Goal: Transaction & Acquisition: Purchase product/service

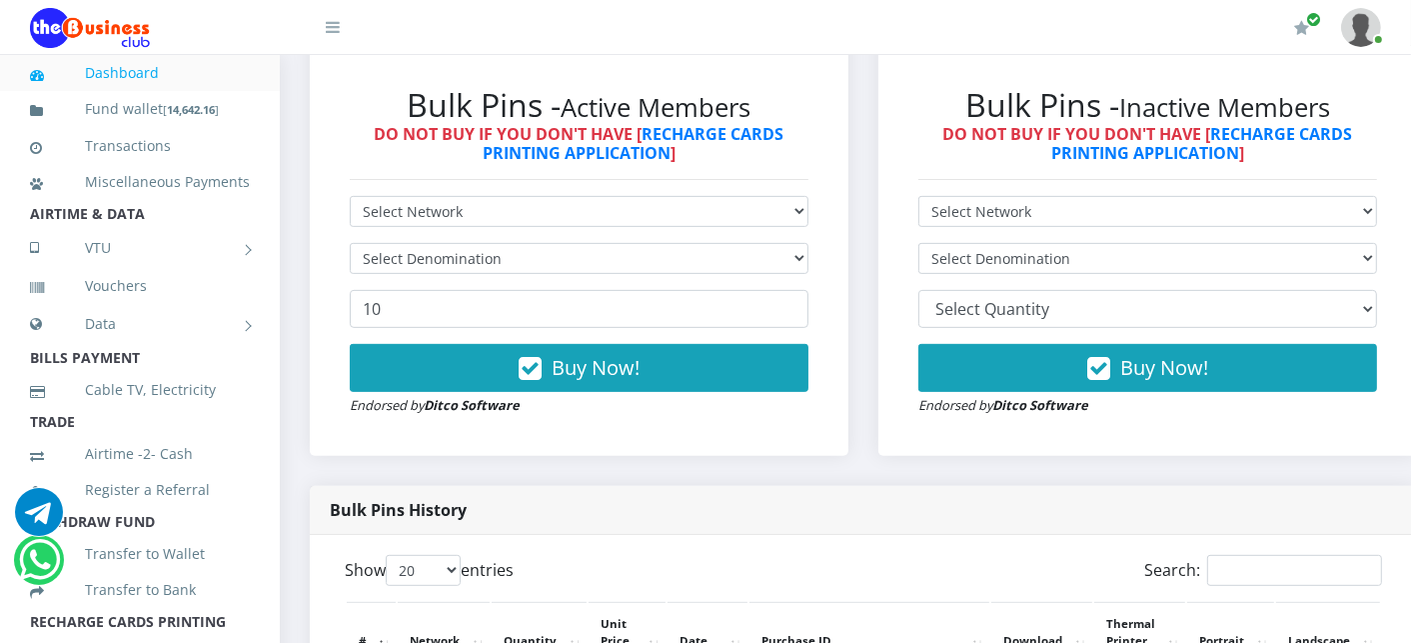
scroll to position [533, 0]
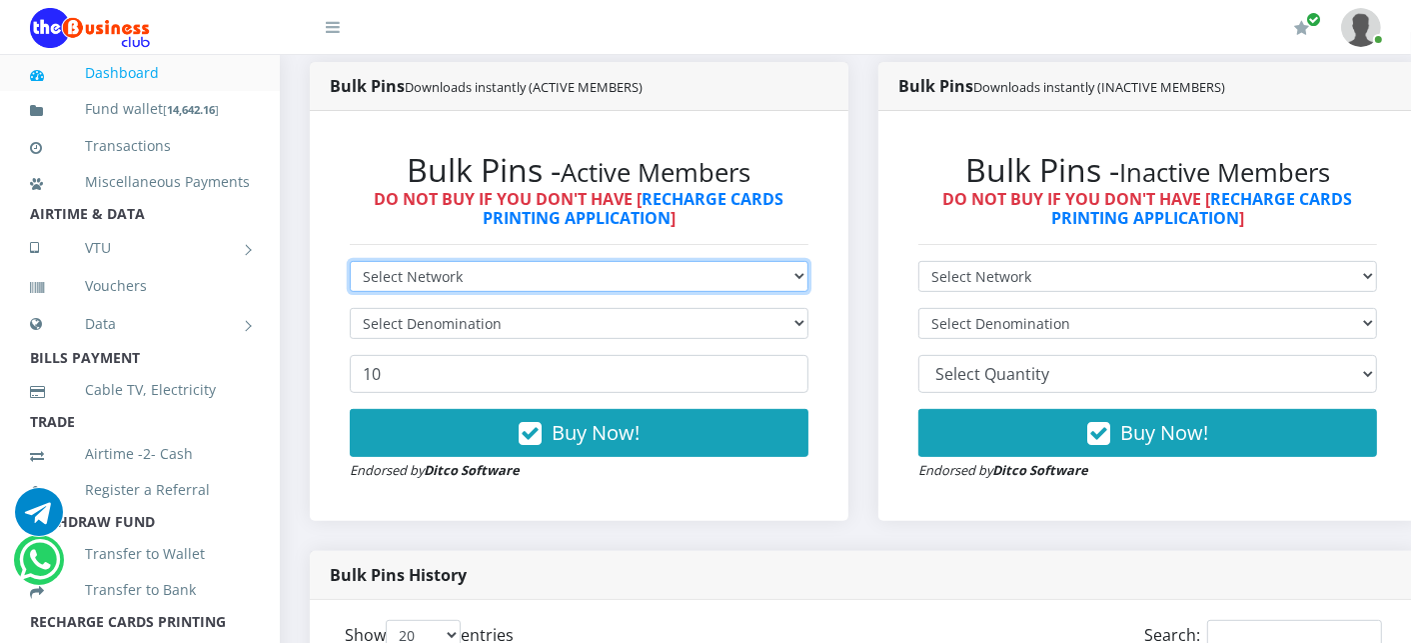
click at [488, 272] on select "Select Network MTN Globacom 9Mobile Airtel" at bounding box center [579, 276] width 459 height 31
select select "MTN"
click at [350, 263] on select "Select Network MTN Globacom 9Mobile Airtel" at bounding box center [579, 276] width 459 height 31
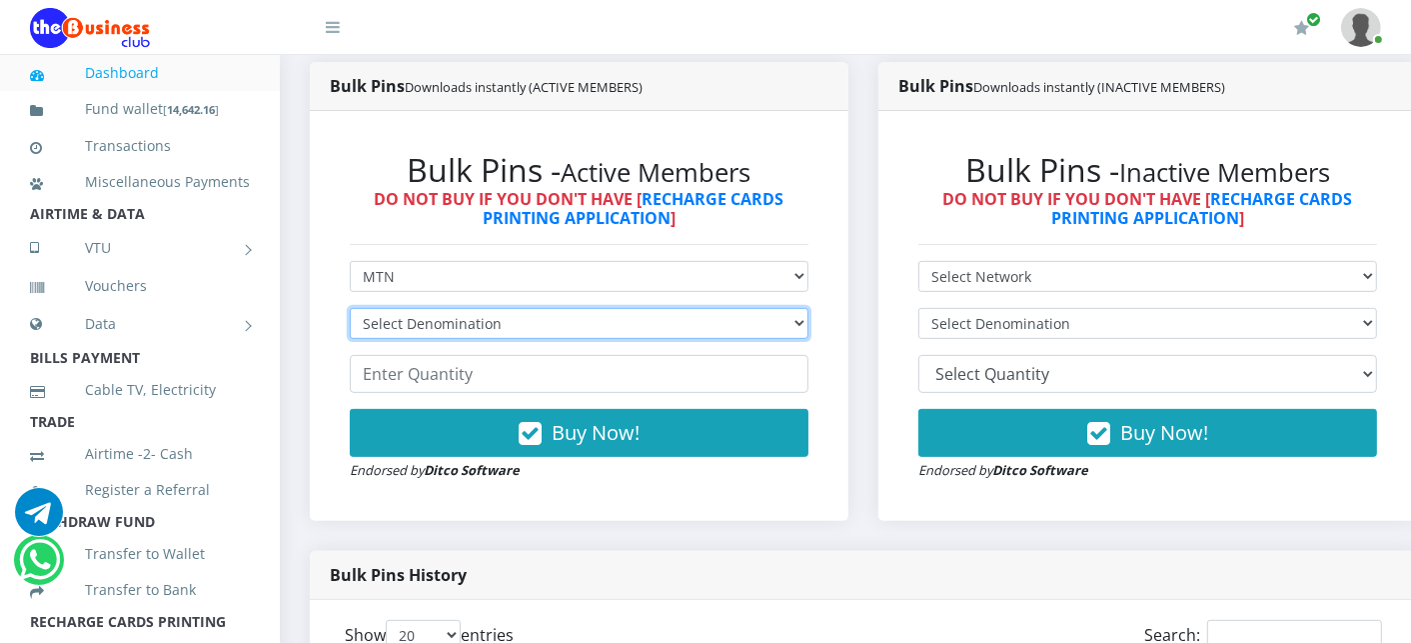
click at [466, 332] on select "Select Denomination MTN NGN100 - ₦96.99 MTN NGN200 - ₦193.98 MTN NGN400 - ₦387.…" at bounding box center [579, 323] width 459 height 31
select select "193.98-200"
click at [350, 310] on select "Select Denomination MTN NGN100 - ₦96.99 MTN NGN200 - ₦193.98 MTN NGN400 - ₦387.…" at bounding box center [579, 323] width 459 height 31
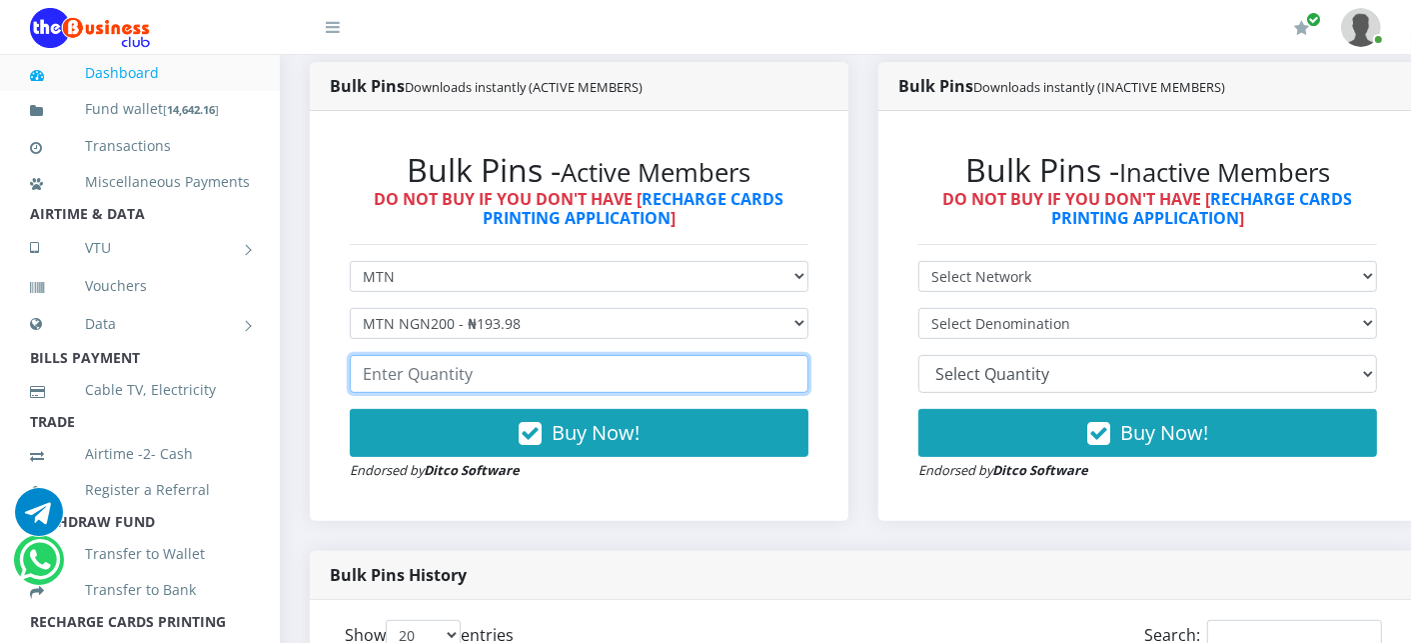
click at [442, 378] on input "number" at bounding box center [579, 374] width 459 height 38
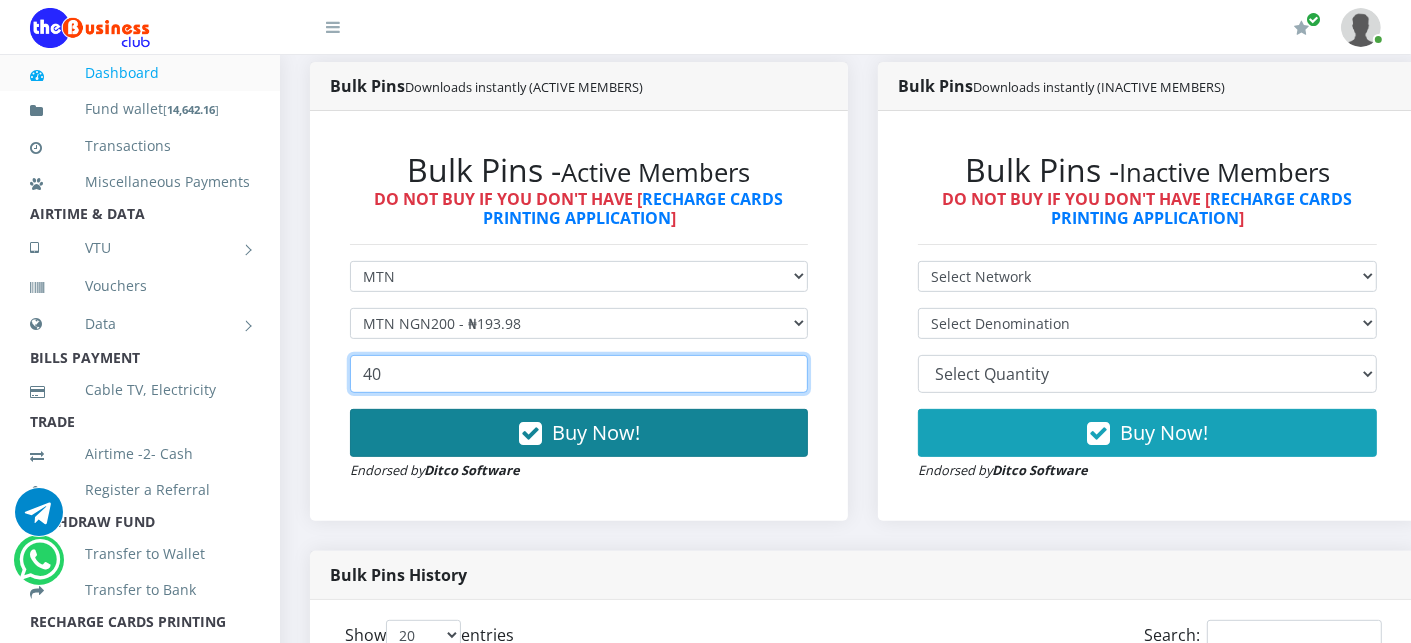
type input "40"
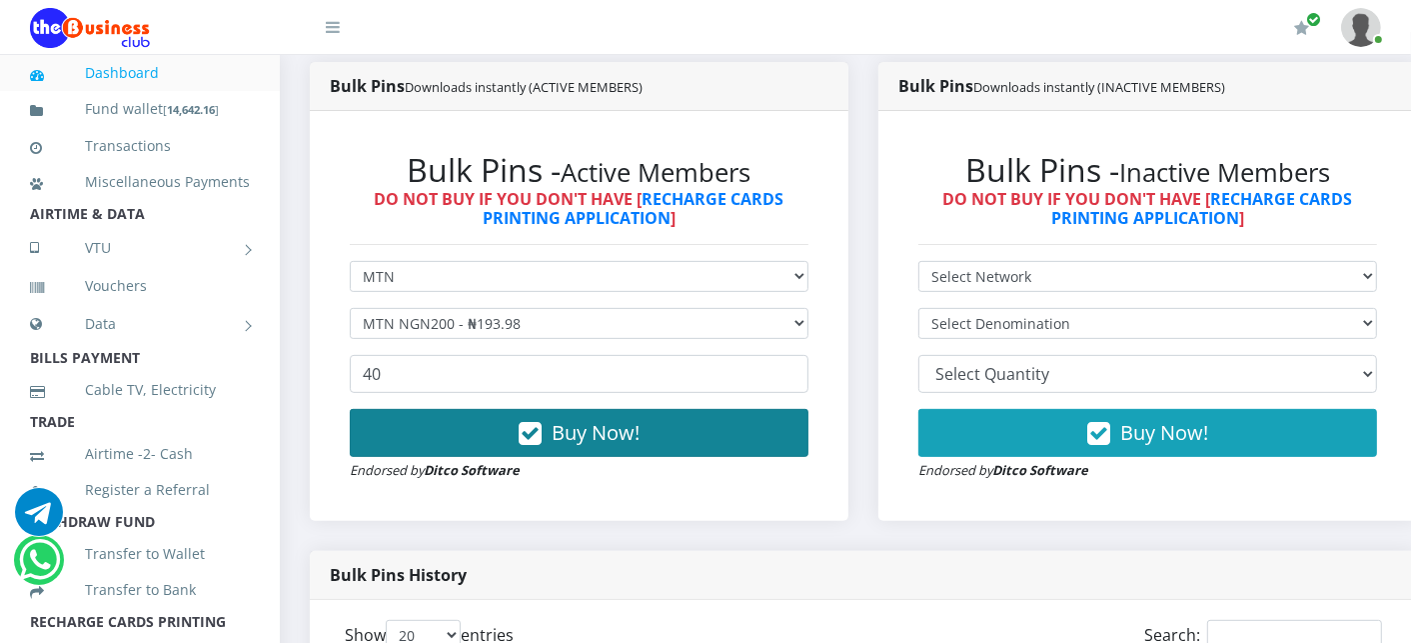
click at [488, 444] on button "Buy Now!" at bounding box center [579, 433] width 459 height 48
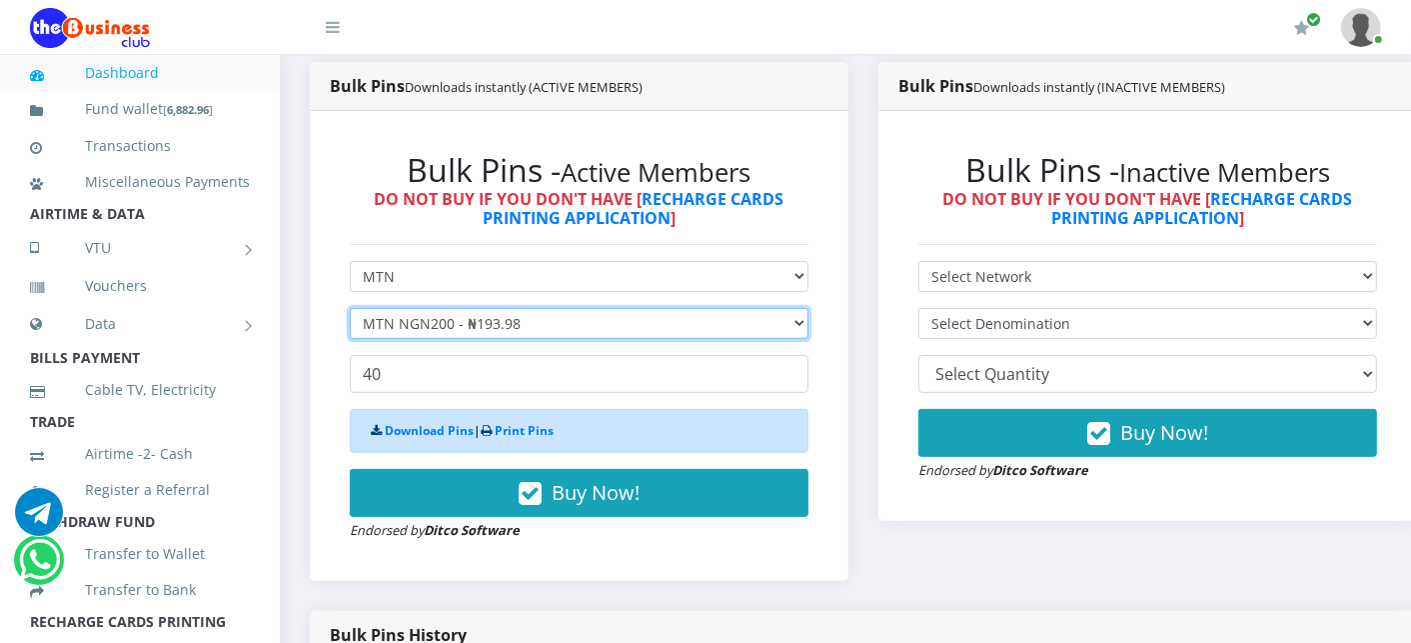
click at [454, 324] on select "Select Denomination MTN NGN100 - ₦96.99 MTN NGN200 - ₦193.98 MTN NGN400 - ₦387.…" at bounding box center [579, 323] width 459 height 31
select select "96.99-100"
click at [350, 310] on select "Select Denomination MTN NGN100 - ₦96.99 MTN NGN200 - ₦193.98 MTN NGN400 - ₦387.…" at bounding box center [579, 323] width 459 height 31
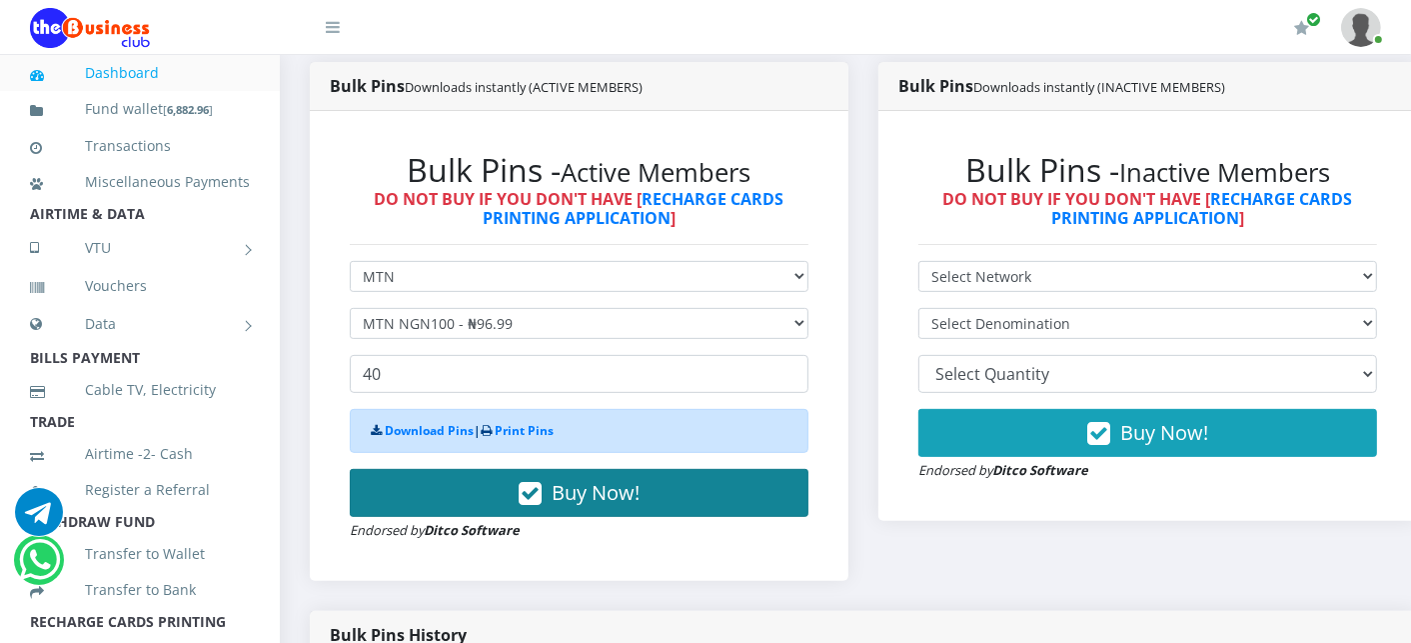
click at [463, 486] on button "Buy Now!" at bounding box center [579, 493] width 459 height 48
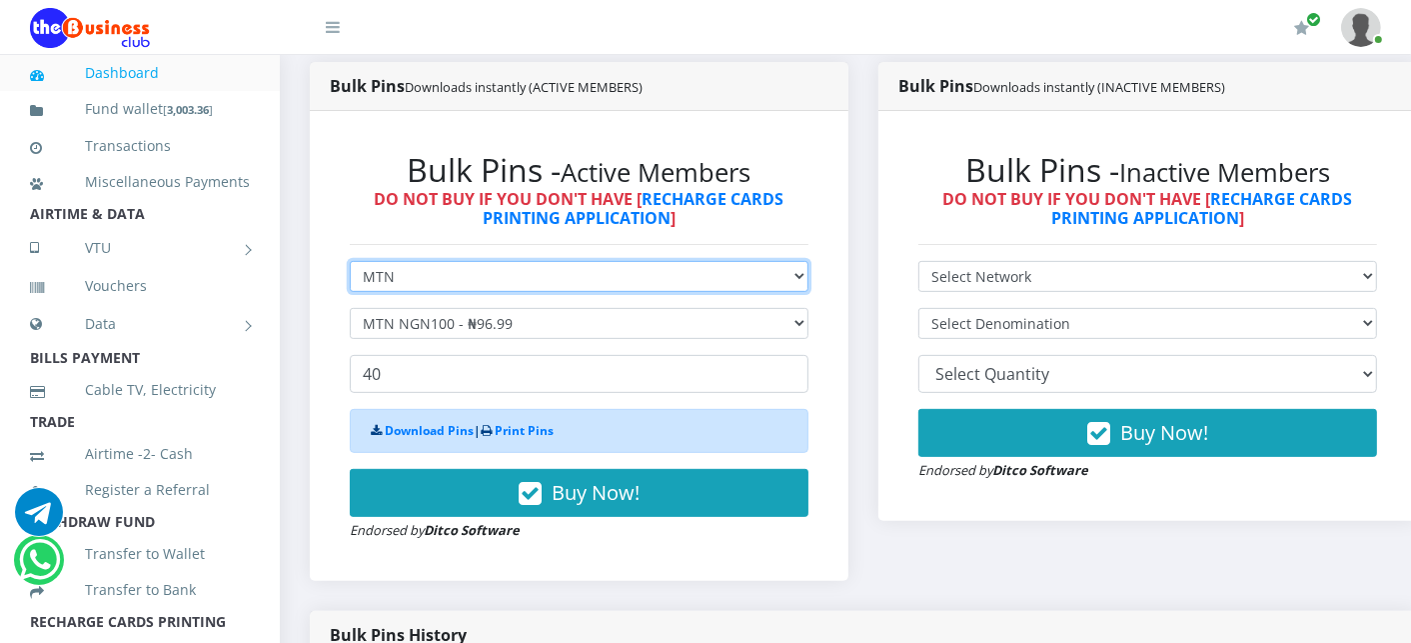
click at [411, 282] on select "Select Network MTN Globacom 9Mobile Airtel" at bounding box center [579, 276] width 459 height 31
select select "Airtel"
click at [350, 263] on select "Select Network MTN Globacom 9Mobile Airtel" at bounding box center [579, 276] width 459 height 31
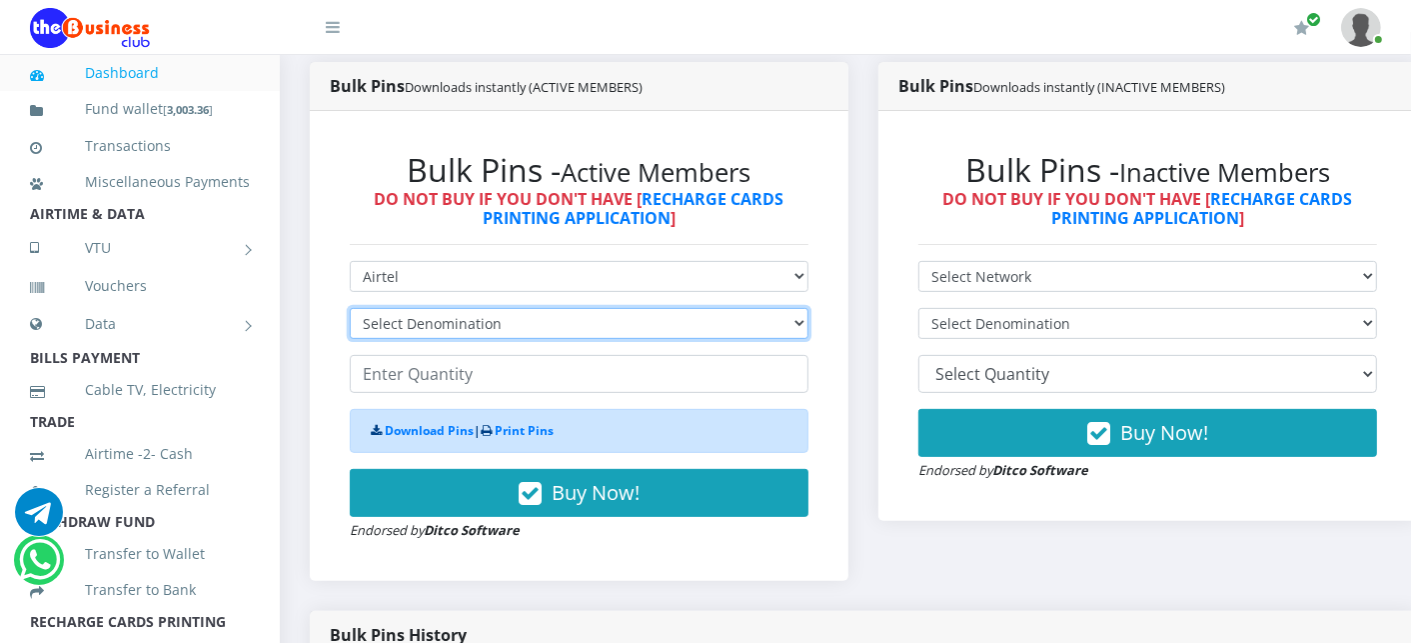
click at [437, 331] on select "Select Denomination Airtel NGN100 - ₦96.38 Airtel NGN200 - ₦192.76 Airtel NGN50…" at bounding box center [579, 323] width 459 height 31
select select "96.38-100"
click at [350, 310] on select "Select Denomination Airtel NGN100 - ₦96.38 Airtel NGN200 - ₦192.76 Airtel NGN50…" at bounding box center [579, 323] width 459 height 31
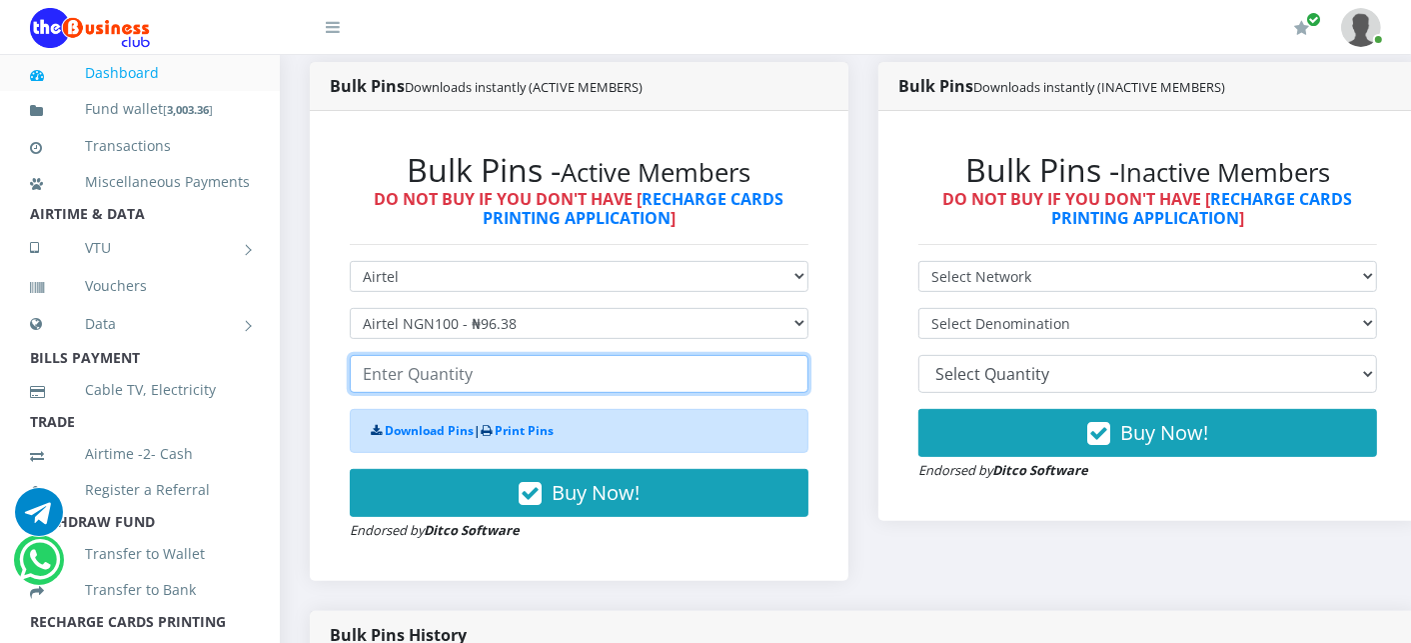
click at [435, 381] on input "number" at bounding box center [579, 374] width 459 height 38
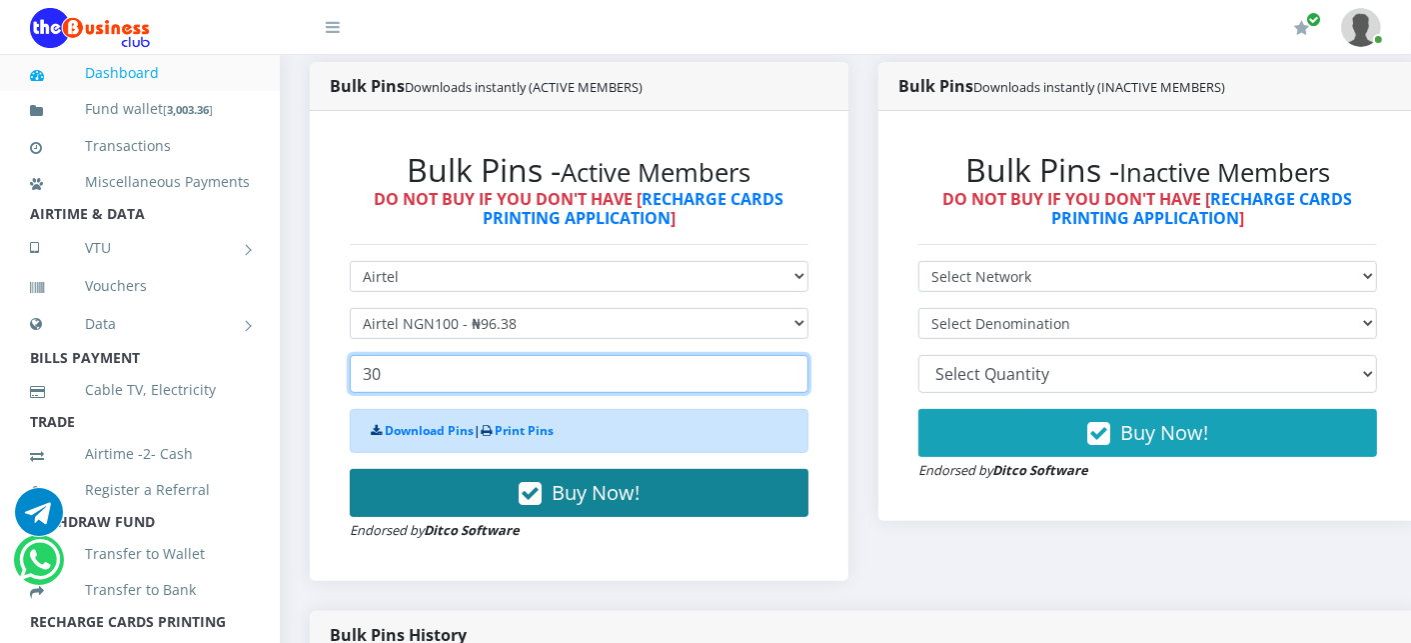
type input "30"
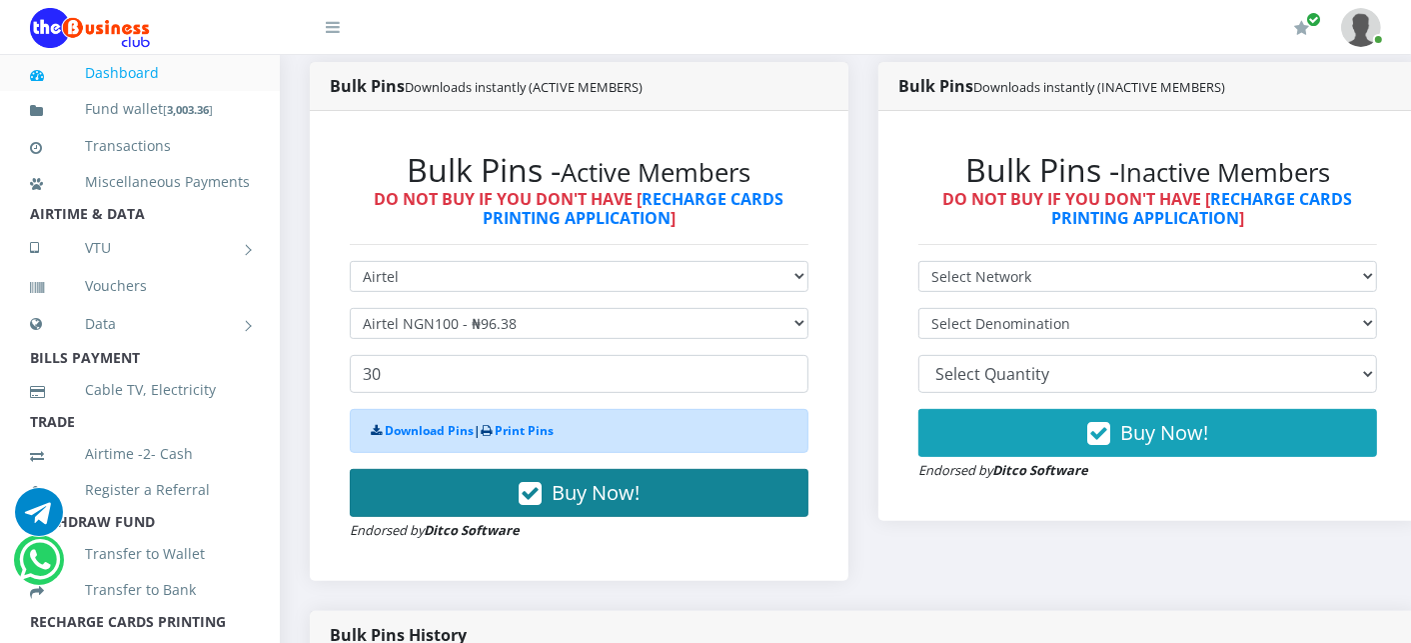
click at [447, 482] on button "Buy Now!" at bounding box center [579, 493] width 459 height 48
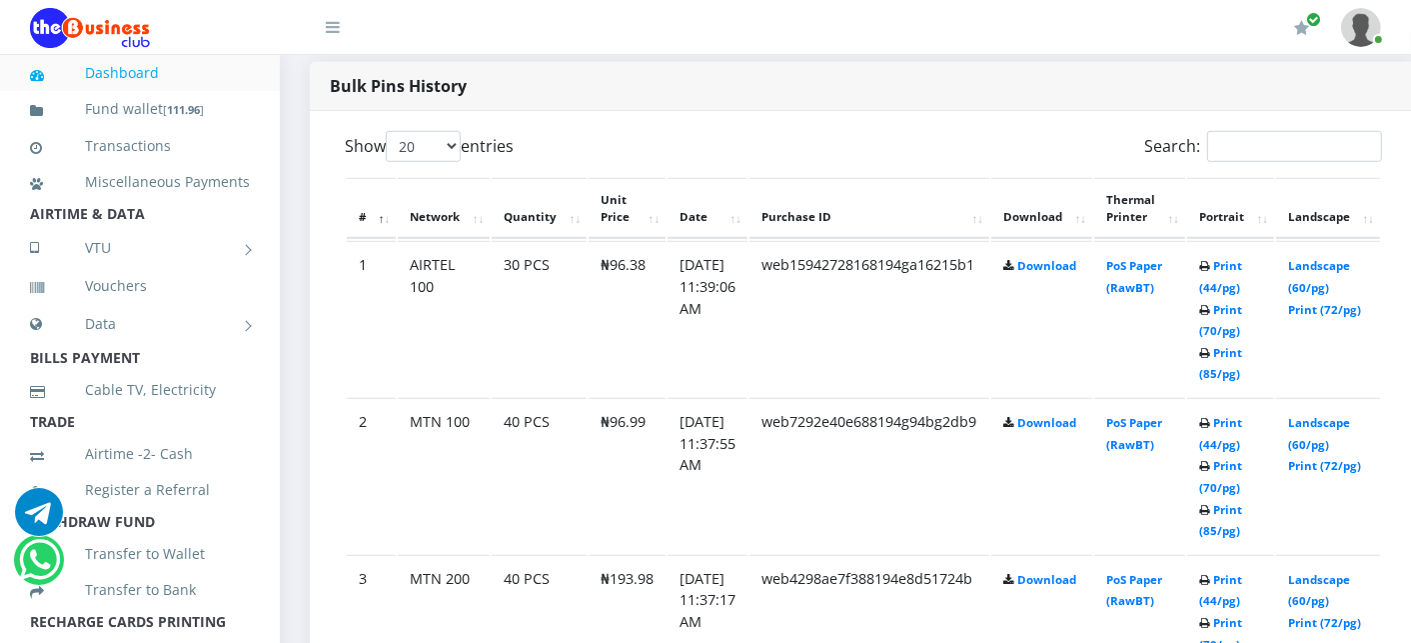
scroll to position [1066, 0]
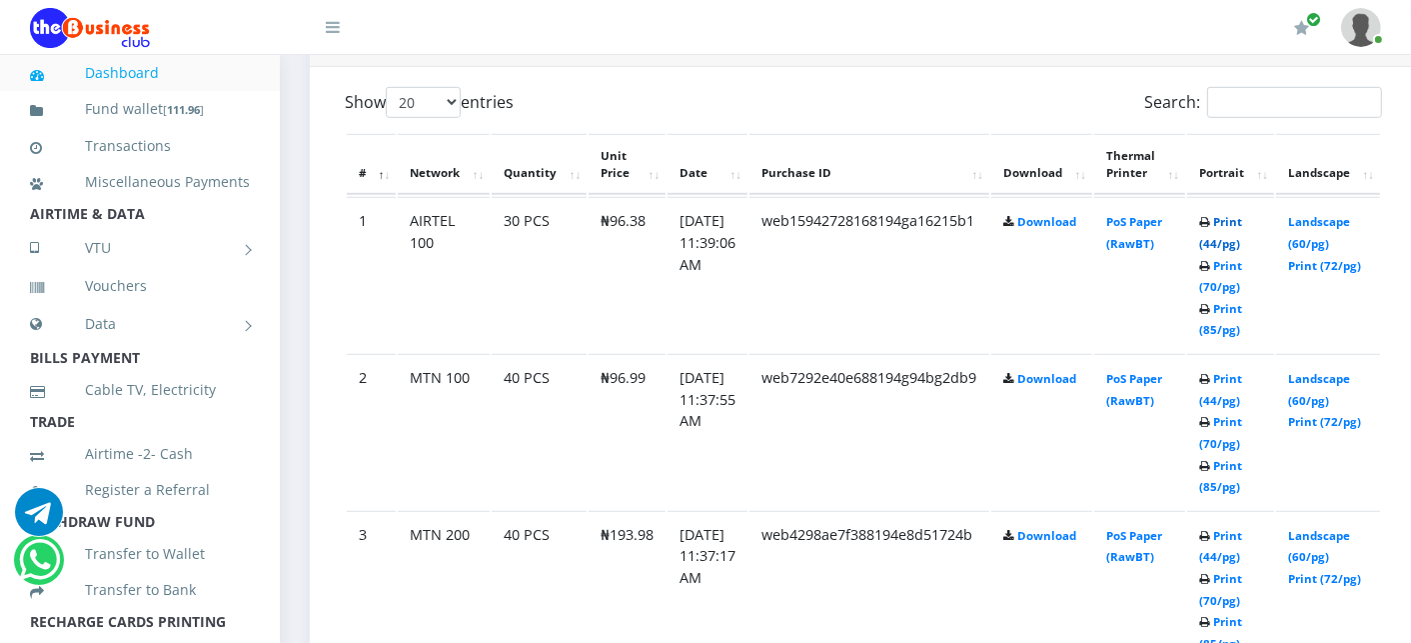
click at [1242, 221] on link "Print (44/pg)" at bounding box center [1220, 232] width 43 height 37
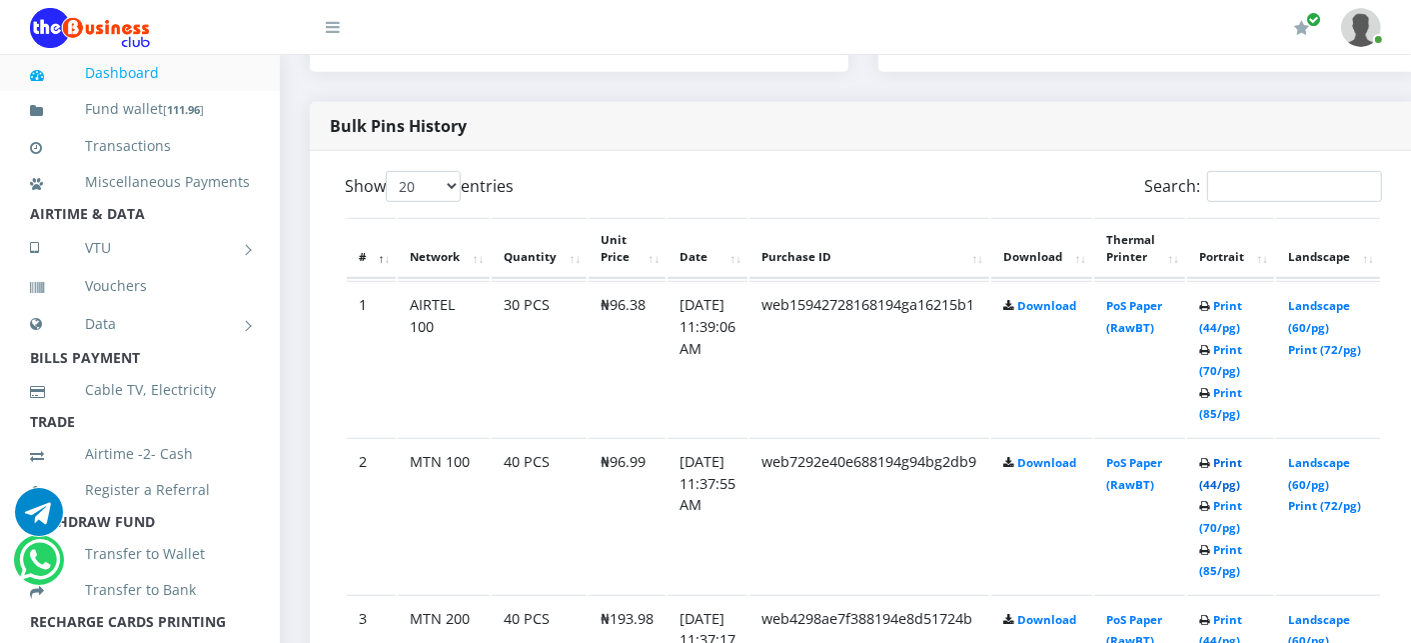
click at [1242, 463] on link "Print (44/pg)" at bounding box center [1220, 473] width 43 height 37
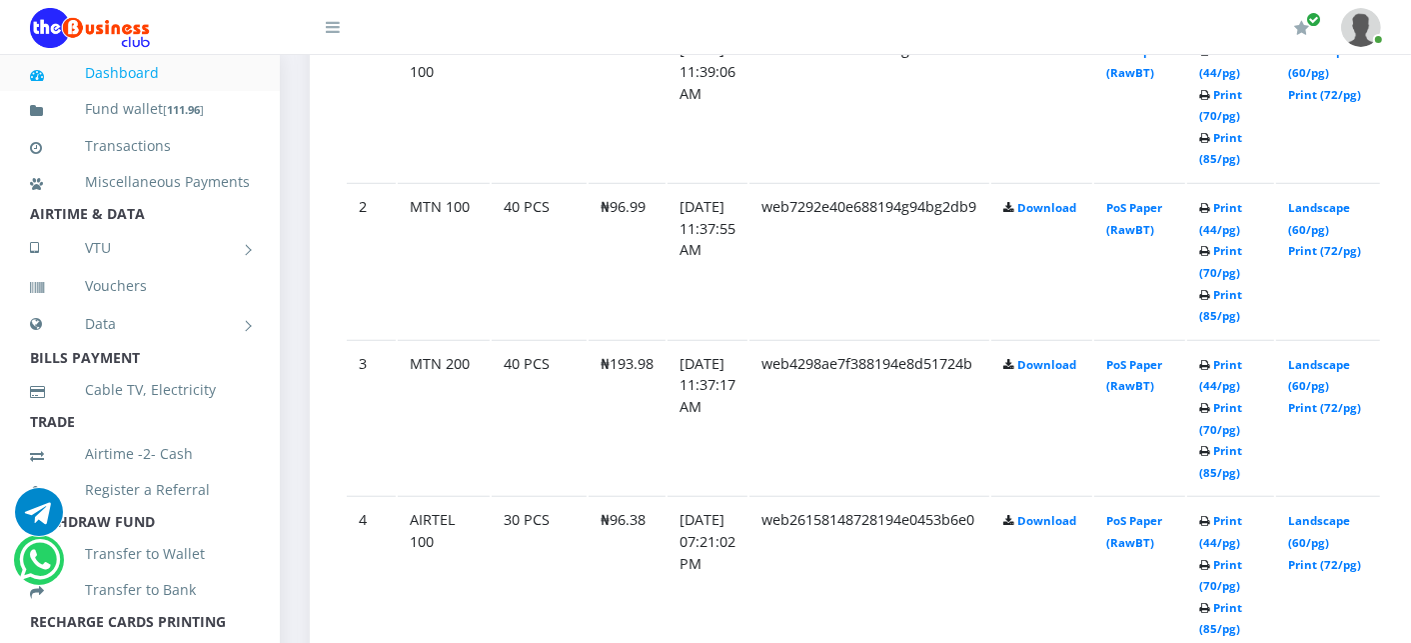
scroll to position [1247, 0]
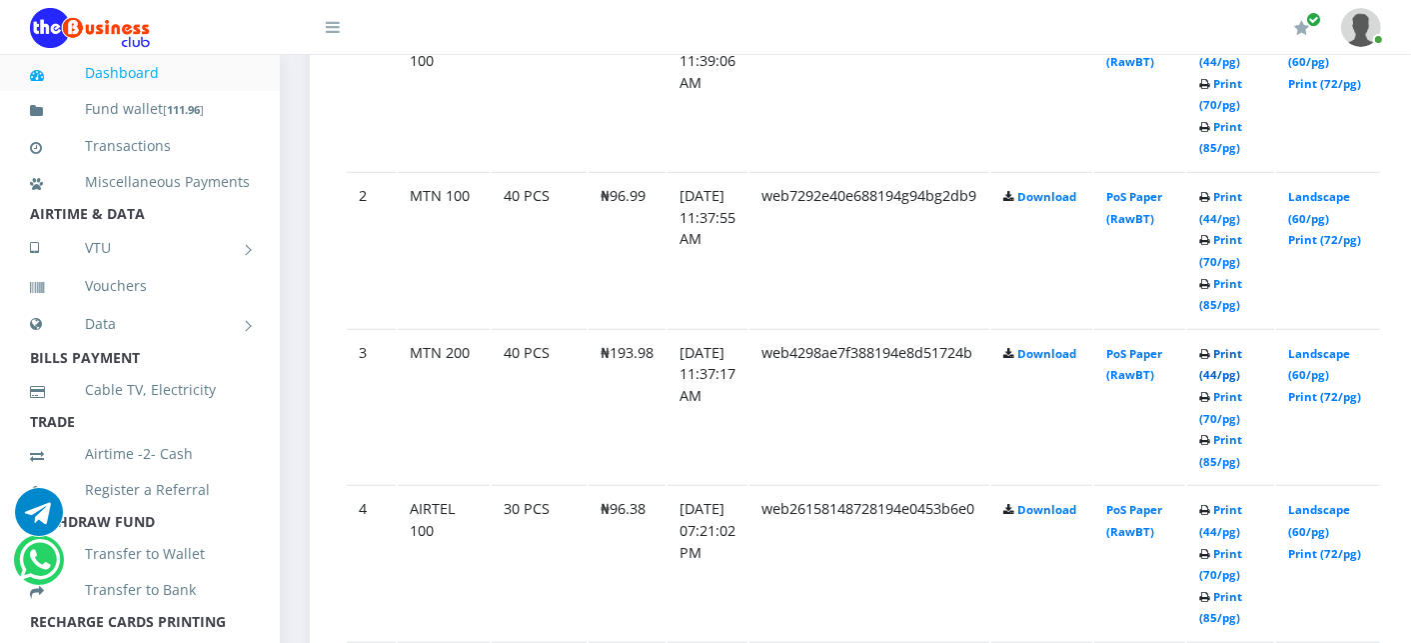
click at [1242, 352] on link "Print (44/pg)" at bounding box center [1220, 364] width 43 height 37
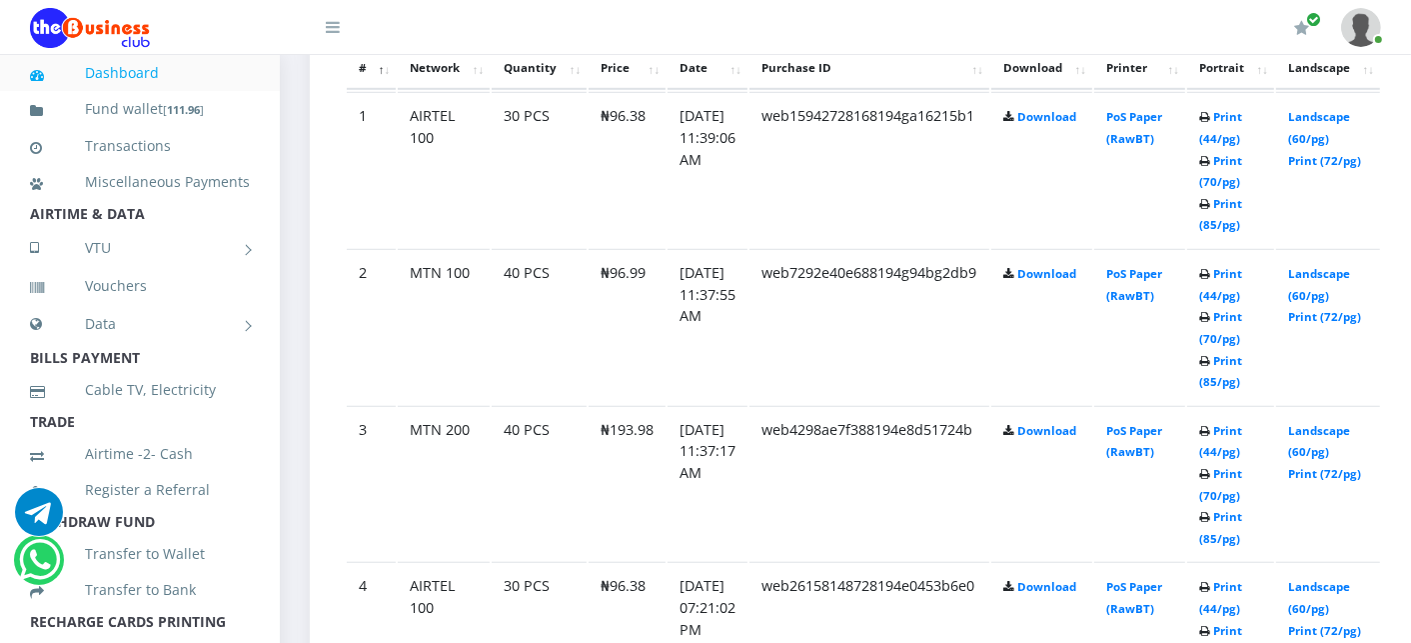
scroll to position [1247, 0]
